Goal: Register for event/course

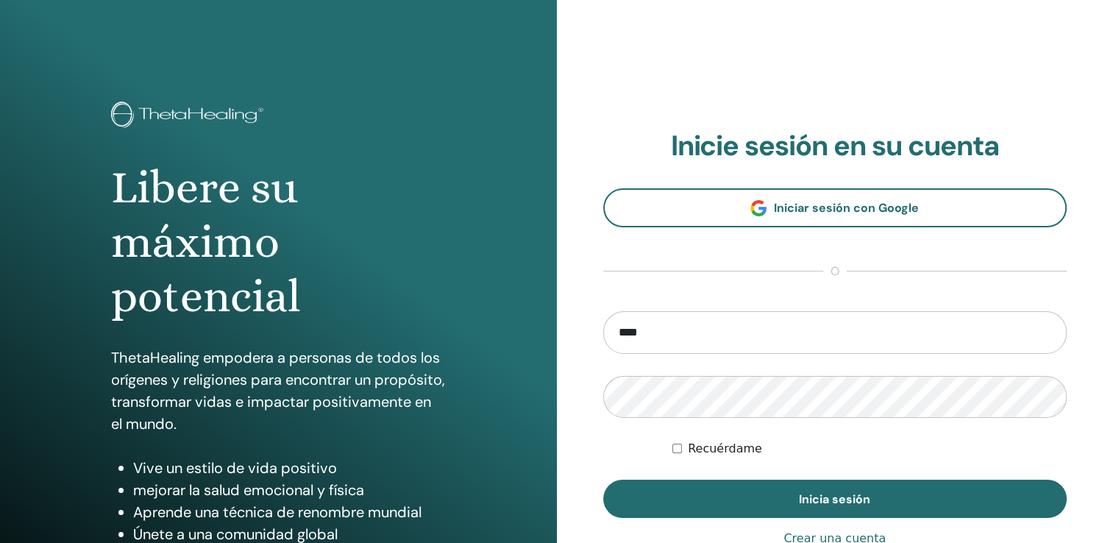
type input "**********"
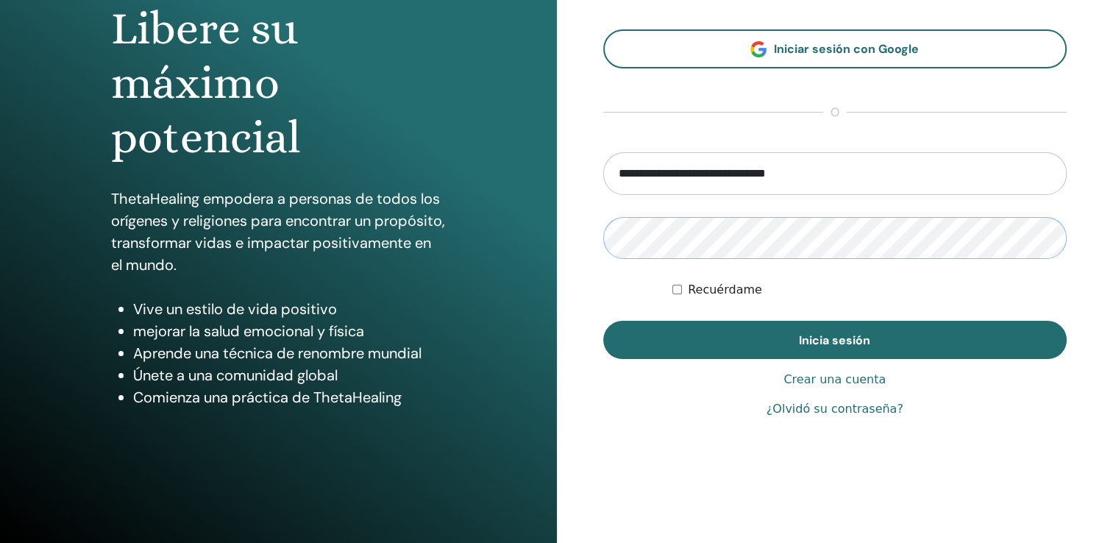
scroll to position [163, 0]
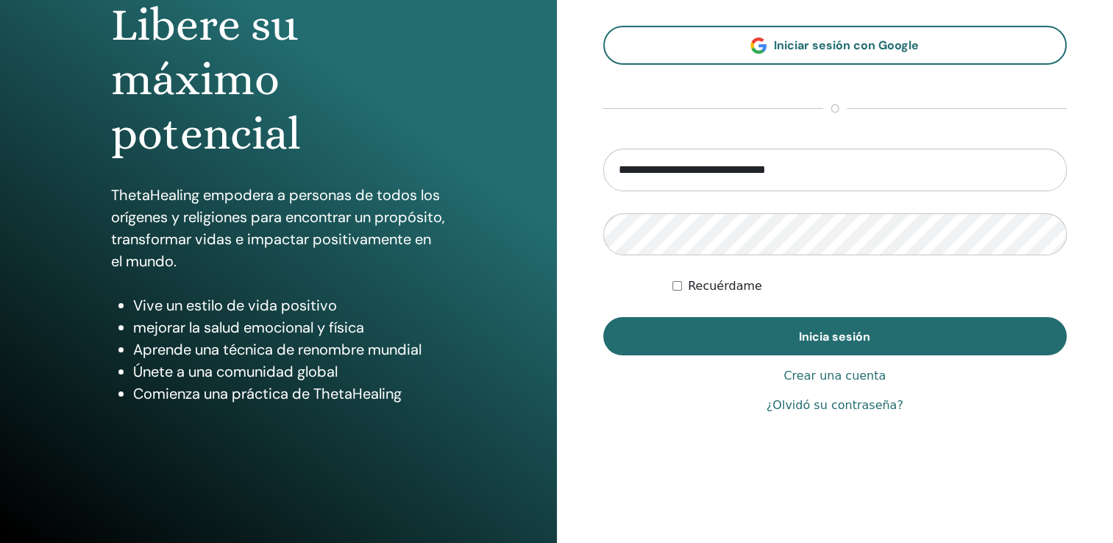
click at [853, 408] on link "¿Olvidó su contraseña?" at bounding box center [835, 406] width 137 height 18
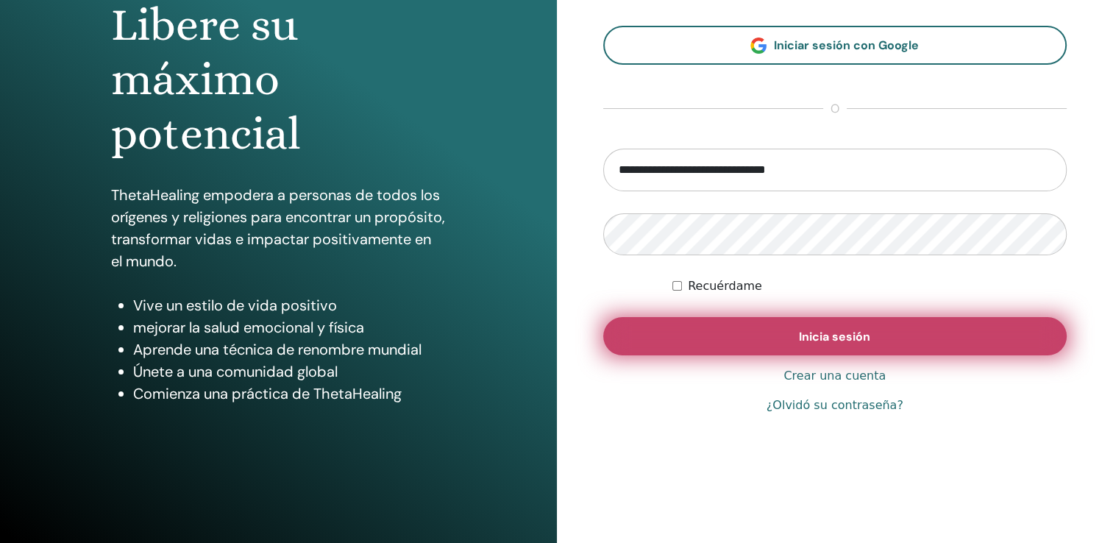
click at [754, 325] on button "Inicia sesión" at bounding box center [835, 336] width 464 height 38
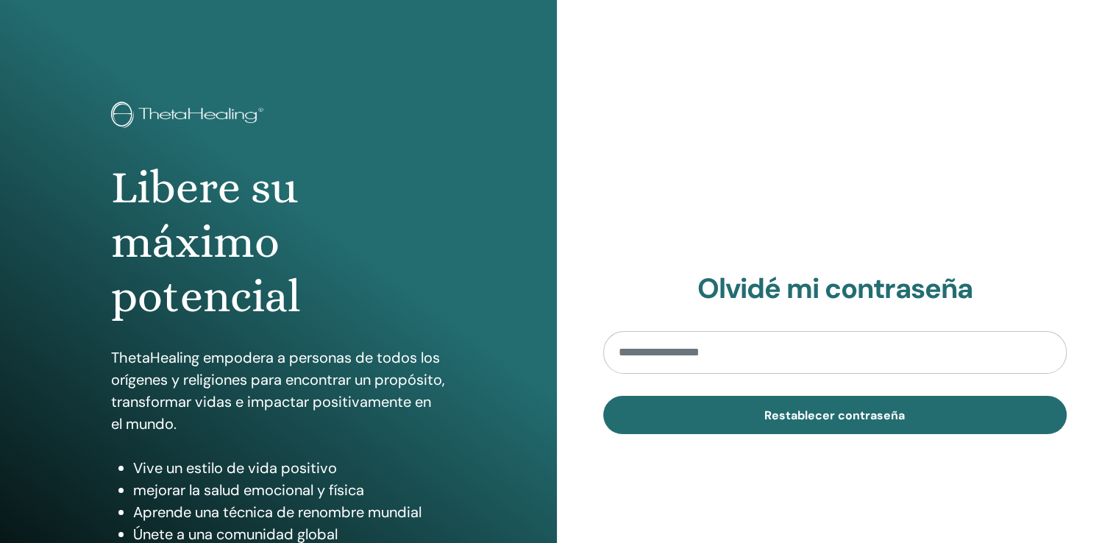
click at [798, 366] on input "email" at bounding box center [835, 352] width 464 height 43
type input "**********"
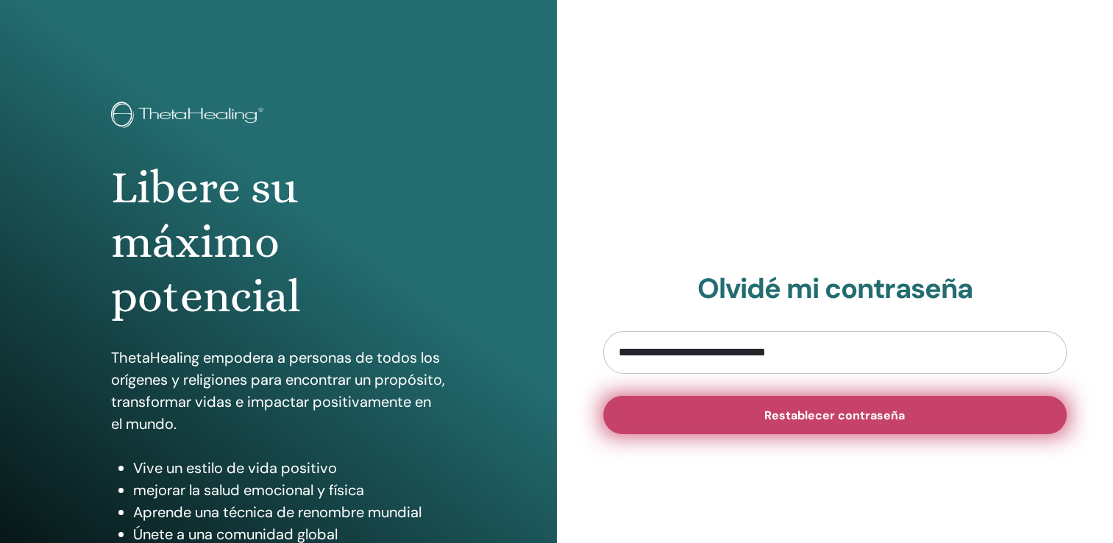
click at [803, 425] on button "Restablecer contraseña" at bounding box center [835, 415] width 464 height 38
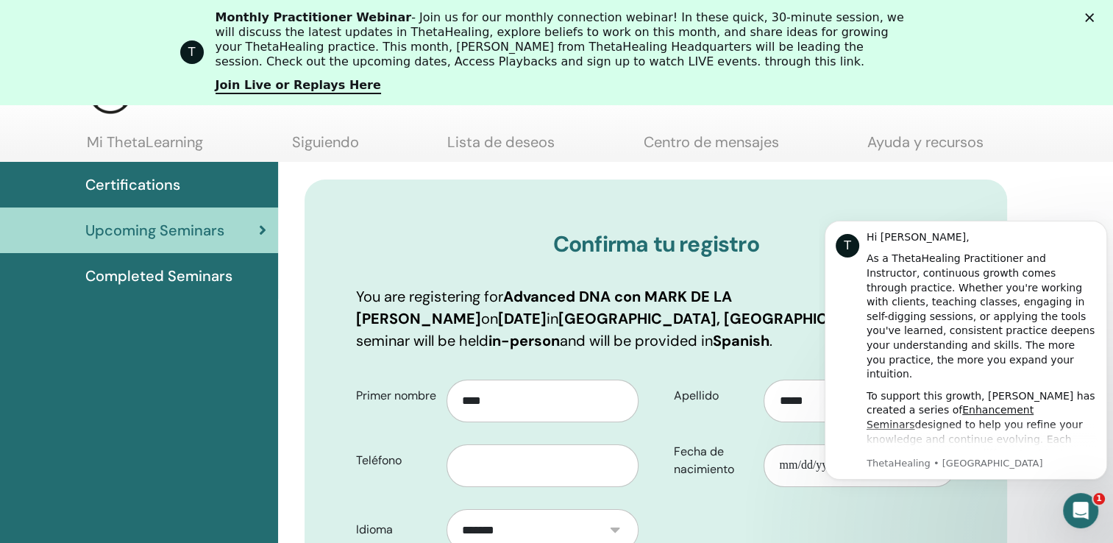
click html "T Hi Juan, As a ThetaHealing Practitioner and Instructor, continuous growth com…"
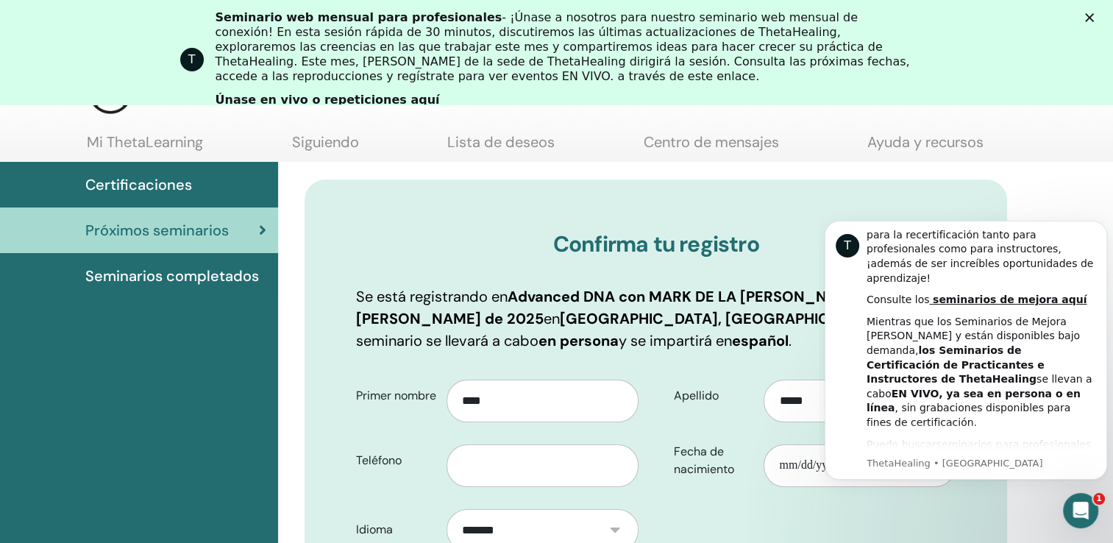
scroll to position [419, 0]
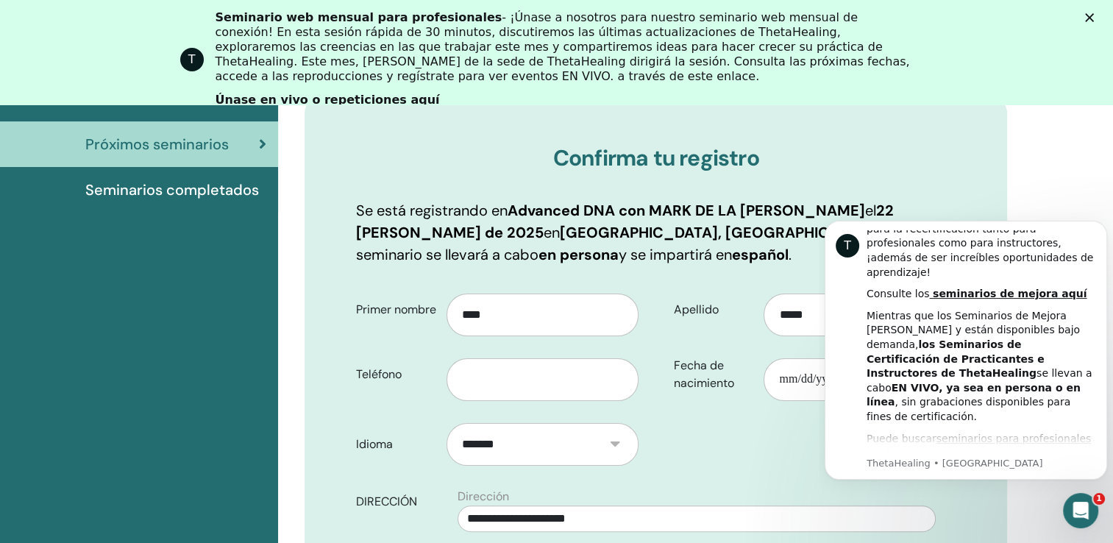
scroll to position [219, 0]
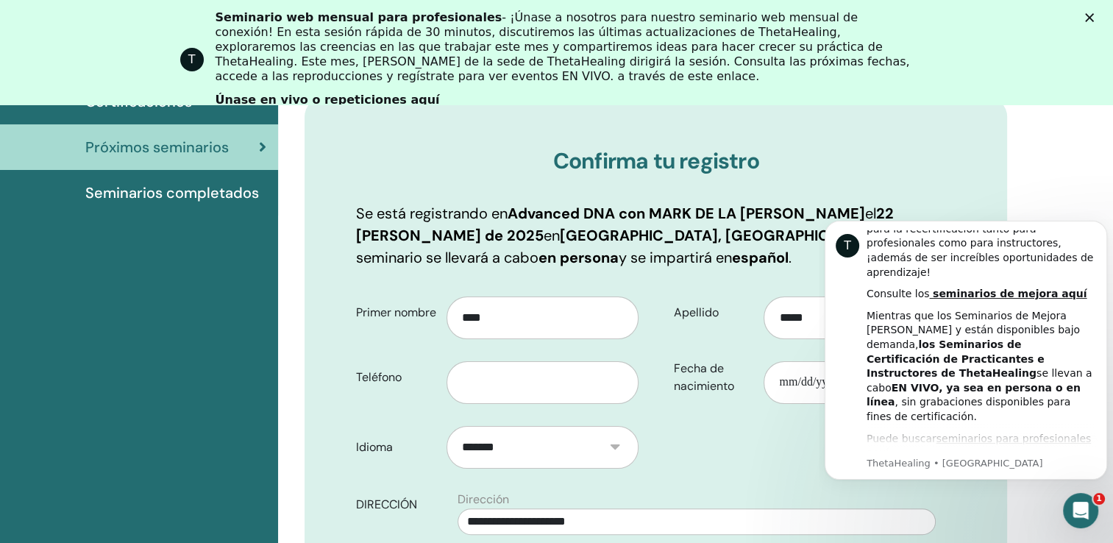
click at [1094, 17] on icon "Cerrar" at bounding box center [1089, 17] width 9 height 9
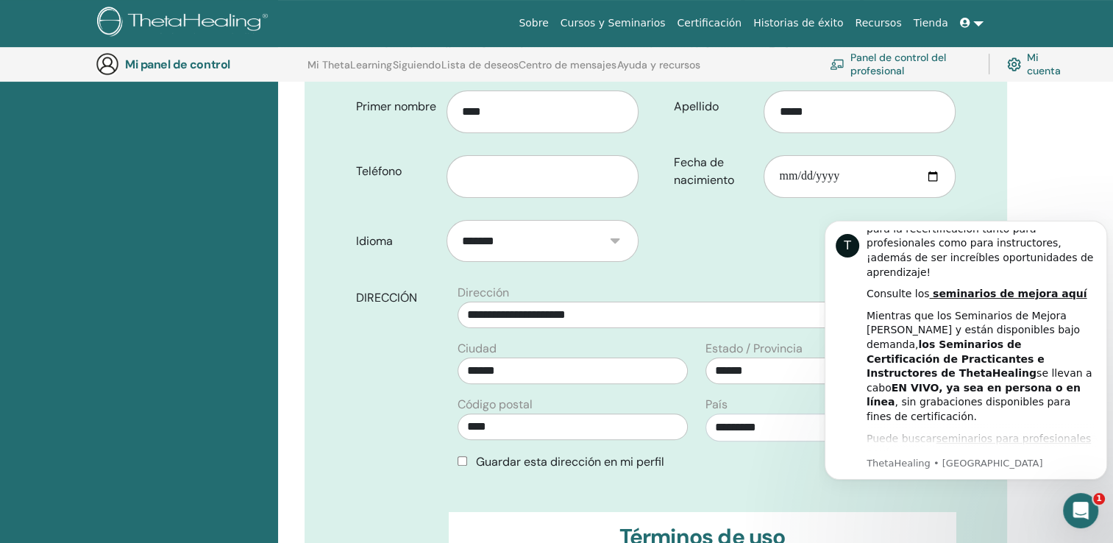
scroll to position [324, 0]
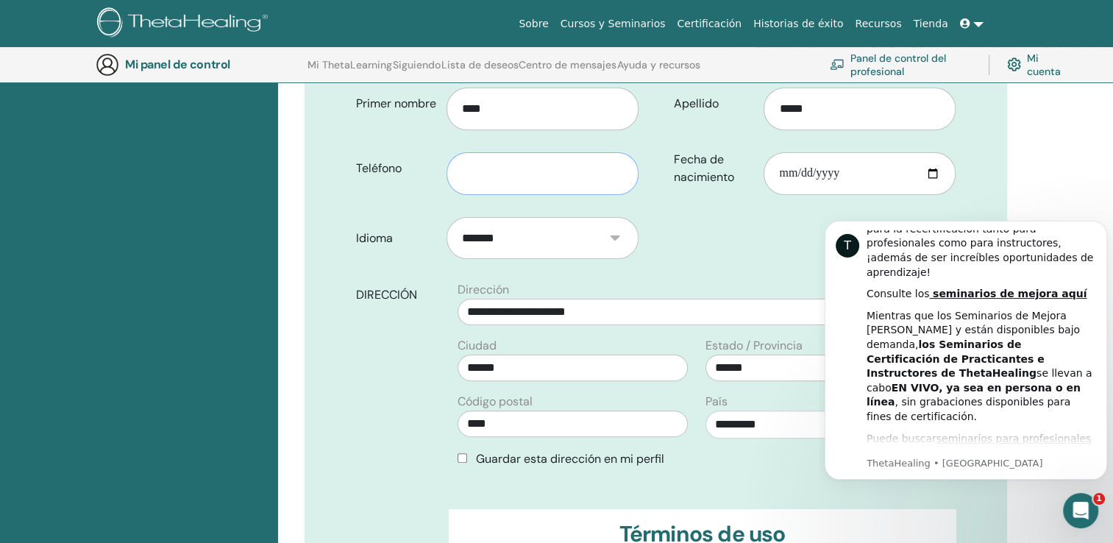
click at [537, 172] on input "text" at bounding box center [543, 173] width 192 height 43
type input "********"
click at [936, 166] on input "Fecha de nacimiento" at bounding box center [860, 173] width 192 height 43
type input "**********"
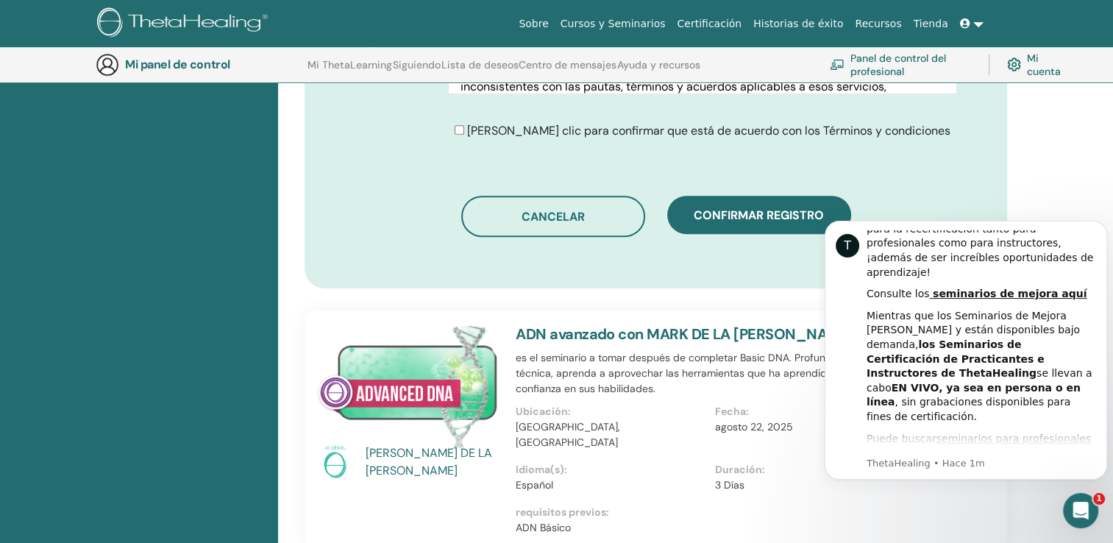
scroll to position [892, 0]
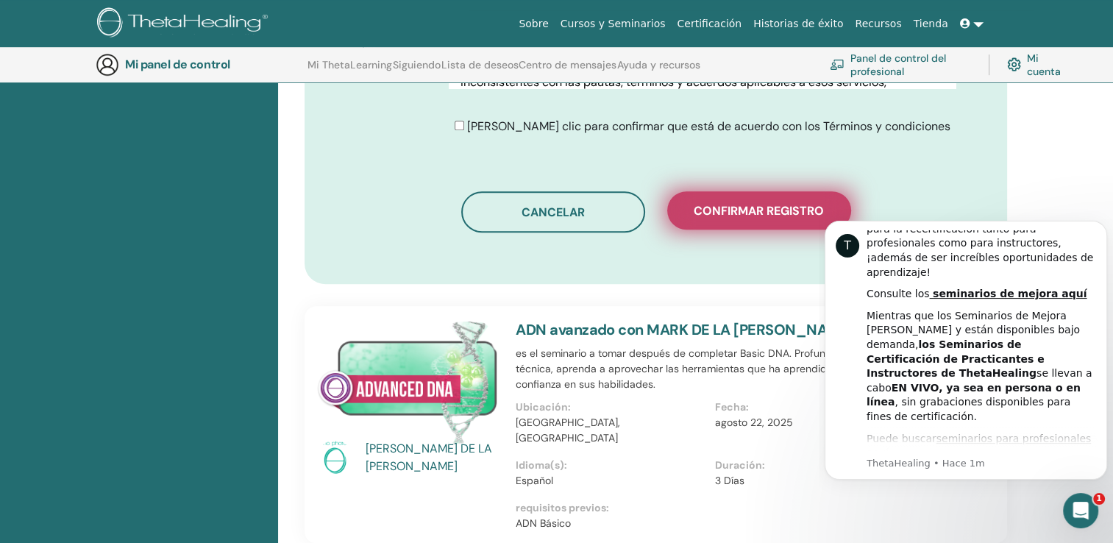
click at [748, 199] on button "Confirmar registro" at bounding box center [759, 210] width 184 height 38
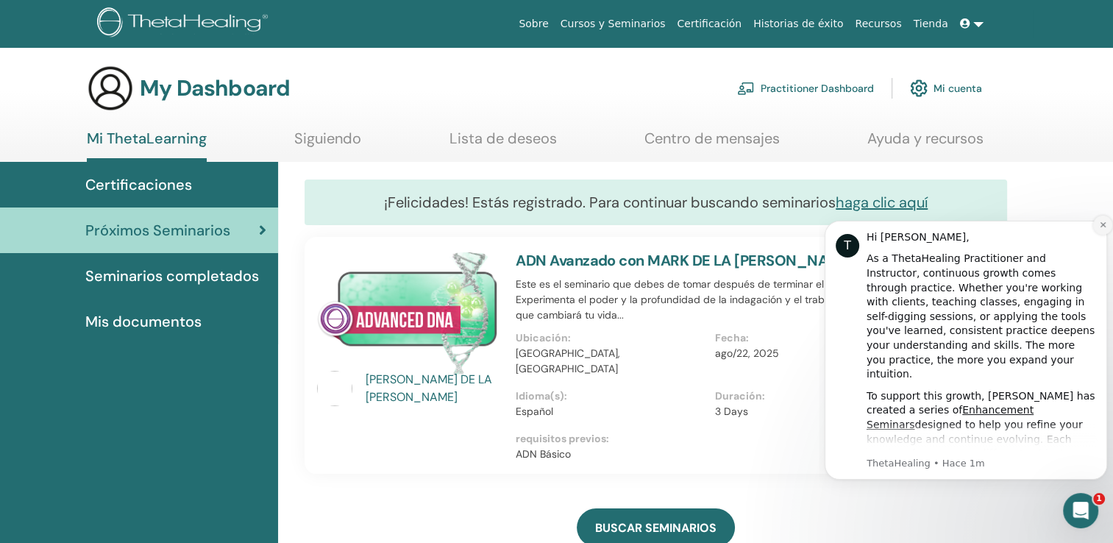
click at [1103, 223] on icon "Dismiss notification" at bounding box center [1103, 225] width 8 height 8
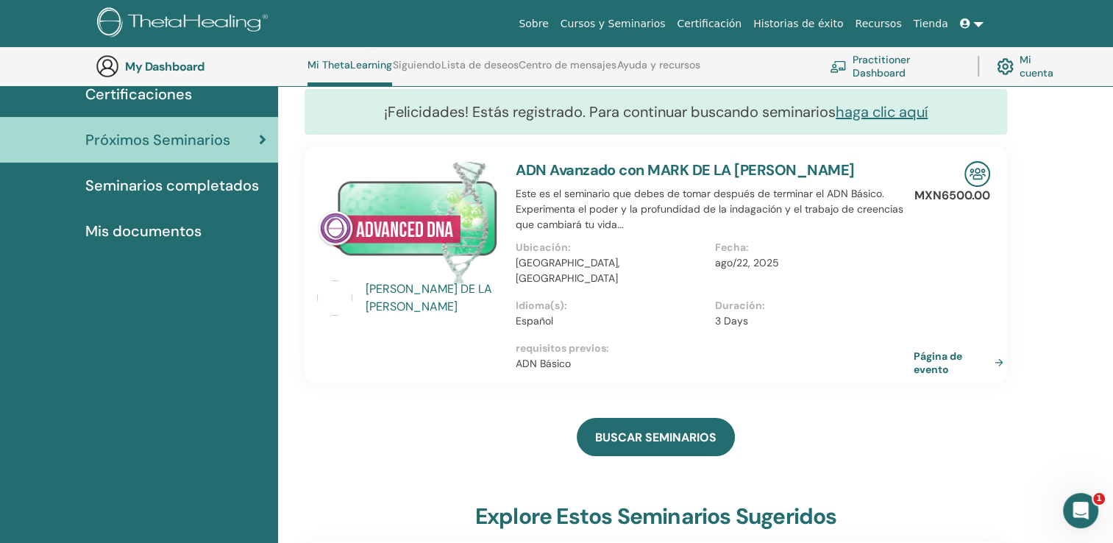
scroll to position [129, 0]
click at [848, 262] on p "ago/22, 2025" at bounding box center [810, 263] width 190 height 15
click at [1016, 364] on div "MARK DE LA ROSA ADN Avanzado con MARK DE LA ROSA Este es el seminario que debes…" at bounding box center [656, 265] width 725 height 237
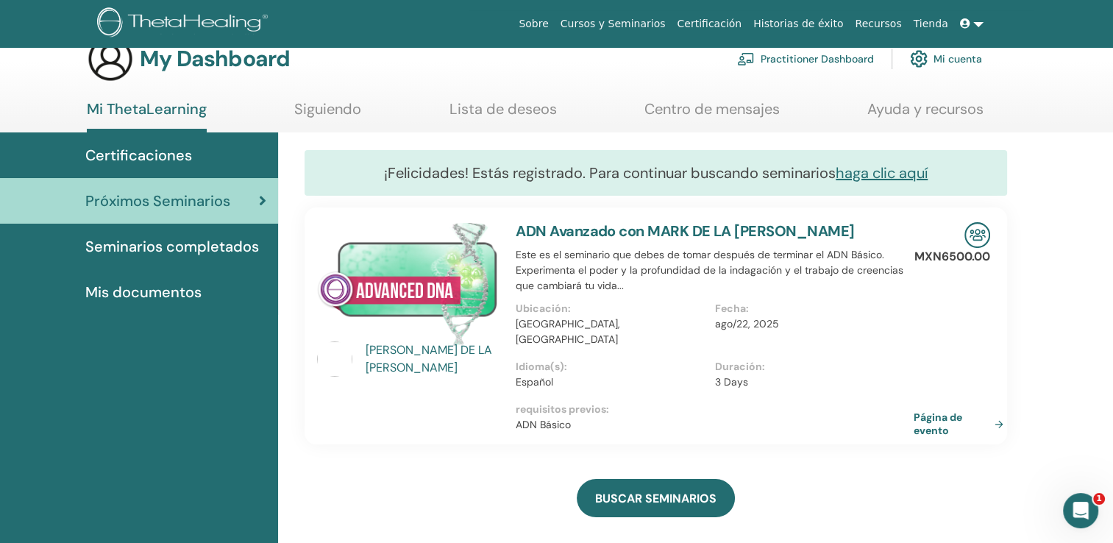
scroll to position [26, 0]
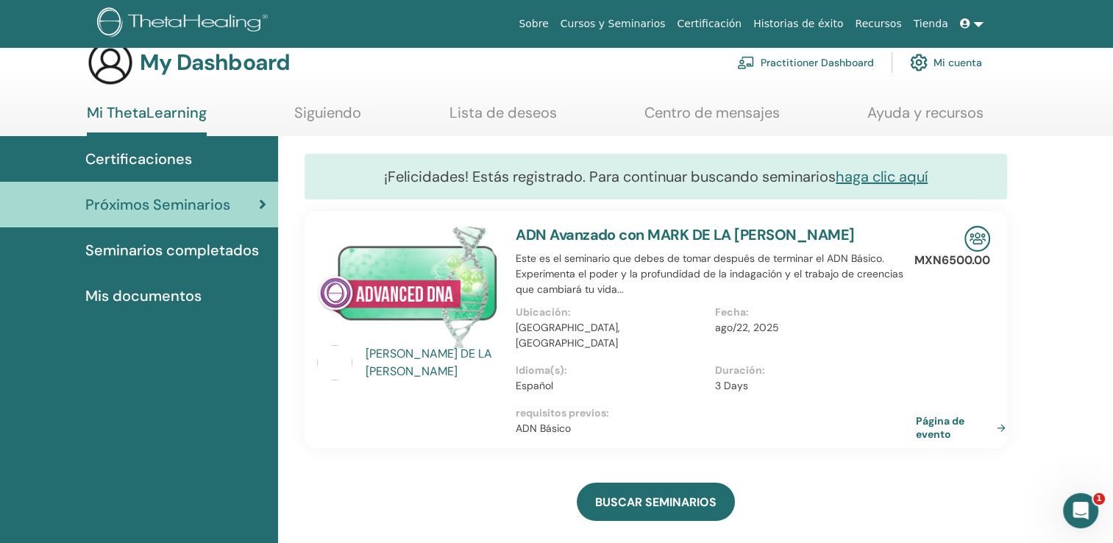
click at [988, 415] on link "Página de evento" at bounding box center [964, 427] width 96 height 26
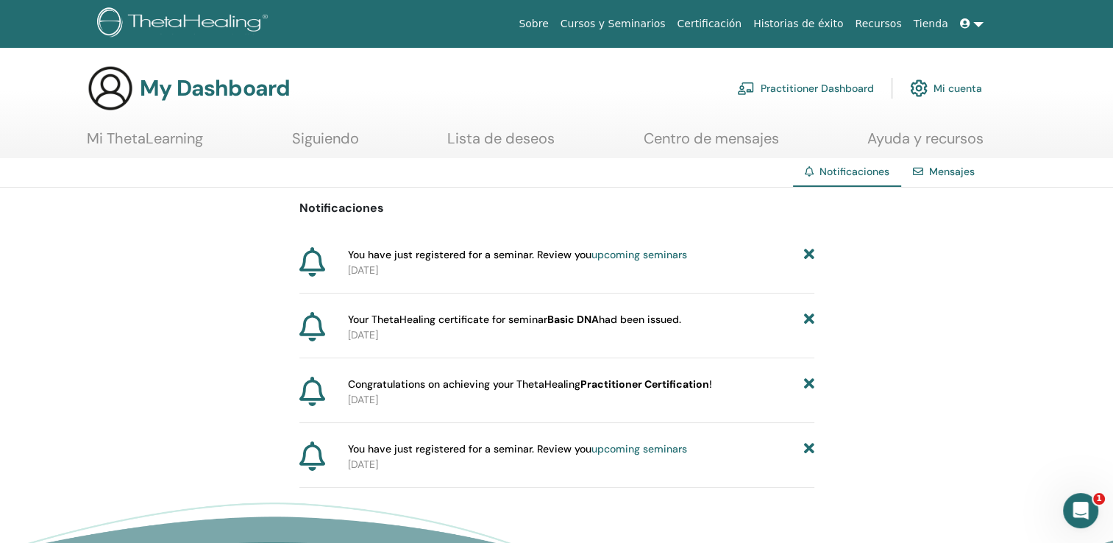
click at [1042, 208] on div "Notificaciones You have just registered for a seminar. Review you upcoming semi…" at bounding box center [556, 338] width 1113 height 300
click at [640, 257] on link "upcoming seminars" at bounding box center [640, 254] width 96 height 13
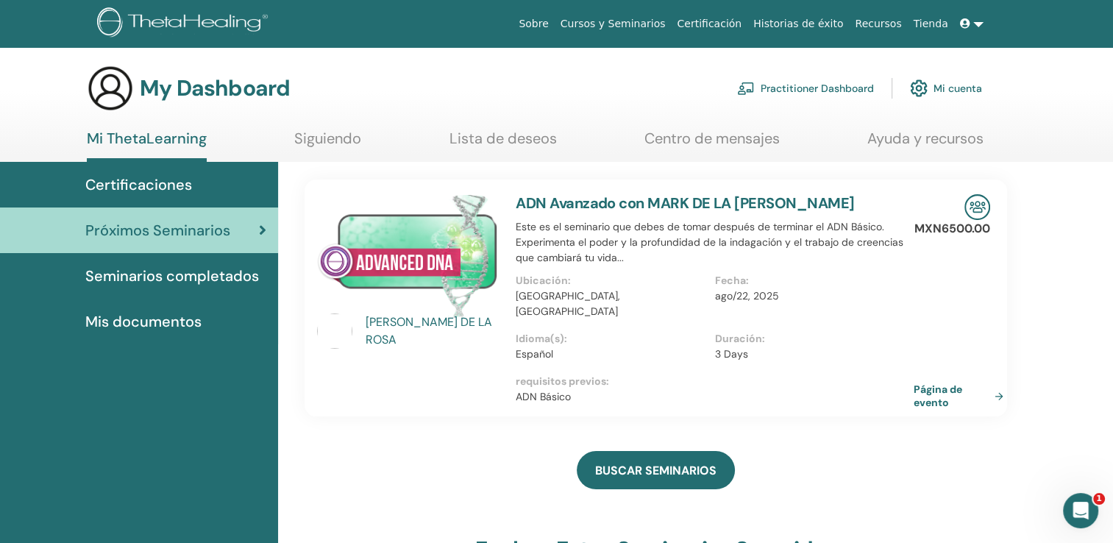
click at [432, 277] on img at bounding box center [407, 256] width 181 height 124
click at [955, 231] on p "MXN6500.00" at bounding box center [953, 229] width 76 height 18
click at [981, 205] on img at bounding box center [978, 207] width 26 height 26
click at [997, 383] on link "Página de evento" at bounding box center [964, 396] width 96 height 26
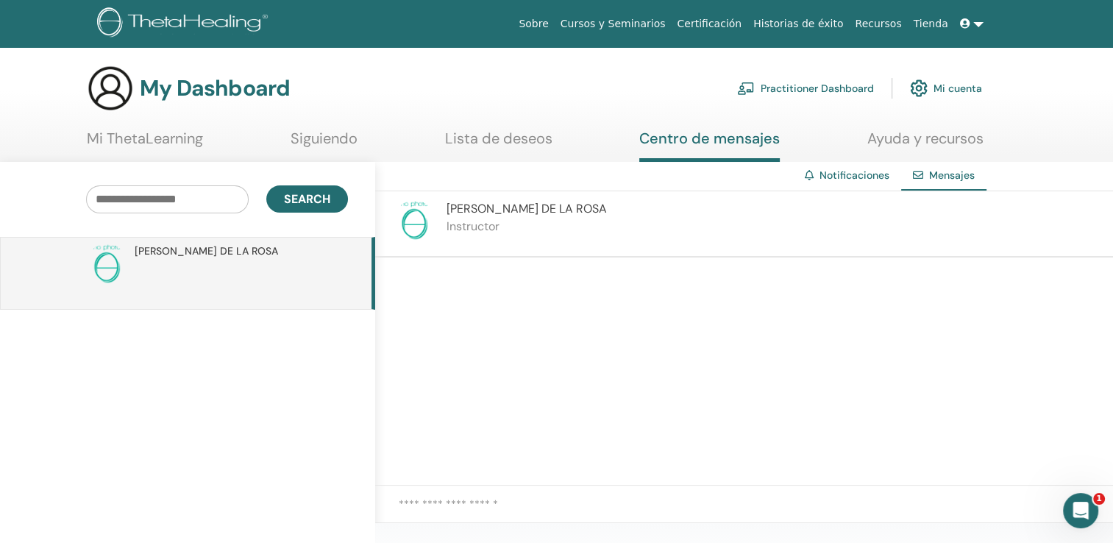
click at [662, 21] on link "Cursos y Seminarios" at bounding box center [613, 23] width 117 height 27
click at [640, 20] on link "Cursos y Seminarios" at bounding box center [613, 23] width 117 height 27
